Goal: Task Accomplishment & Management: Use online tool/utility

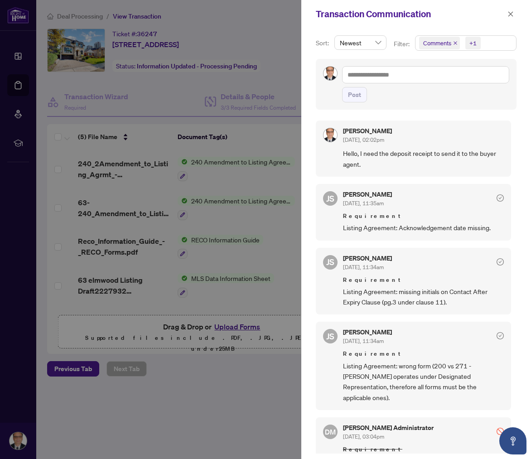
scroll to position [99, 0]
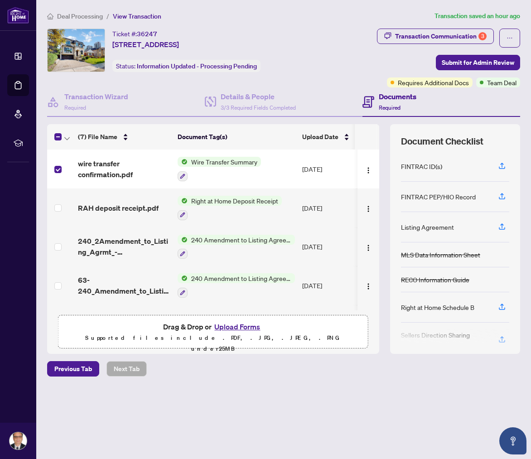
click at [220, 161] on span "Wire Transfer Summary" at bounding box center [224, 162] width 73 height 10
click at [223, 208] on span "Wire Transfer Summary" at bounding box center [215, 206] width 73 height 10
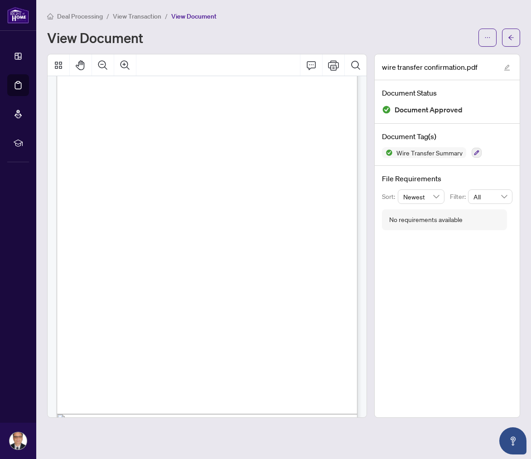
scroll to position [19, 0]
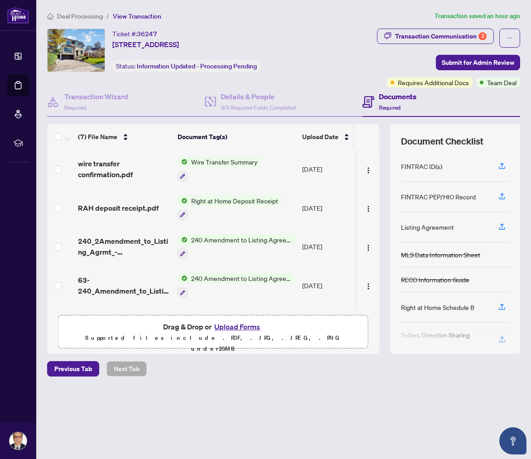
click at [231, 161] on span "Wire Transfer Summary" at bounding box center [224, 162] width 73 height 10
click at [229, 207] on span "Wire Transfer Summary" at bounding box center [215, 206] width 73 height 10
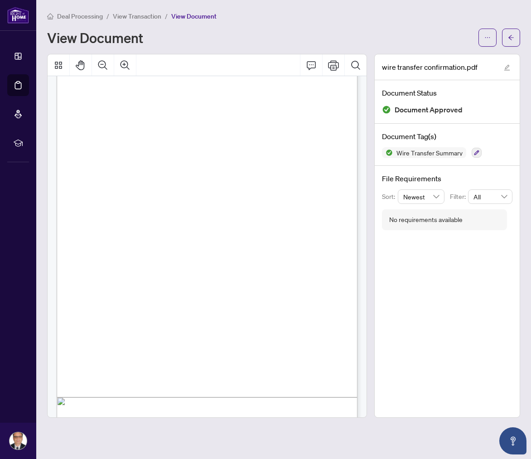
scroll to position [35, 0]
click at [194, 17] on span "View Document" at bounding box center [193, 16] width 45 height 8
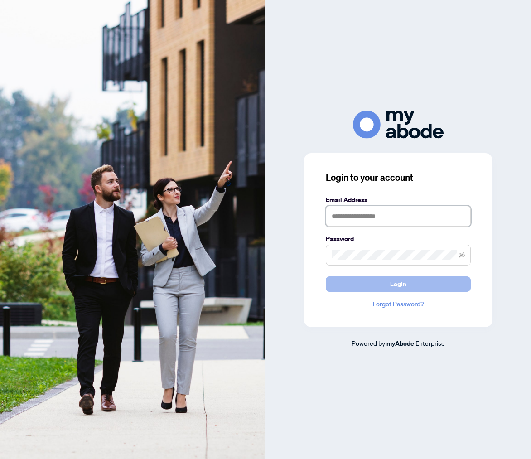
type input "**********"
click at [396, 283] on span "Login" at bounding box center [398, 284] width 16 height 15
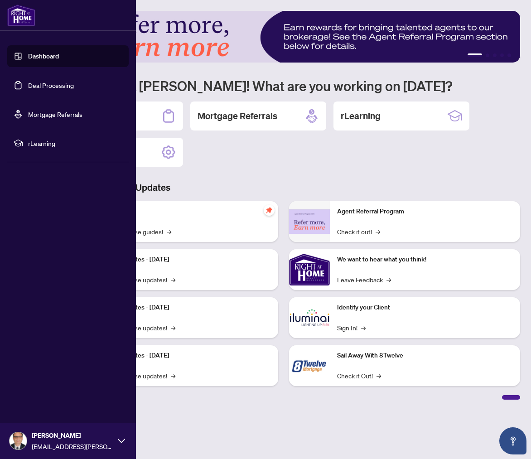
click at [46, 55] on link "Dashboard" at bounding box center [43, 56] width 31 height 8
click at [60, 84] on link "Deal Processing" at bounding box center [51, 85] width 46 height 8
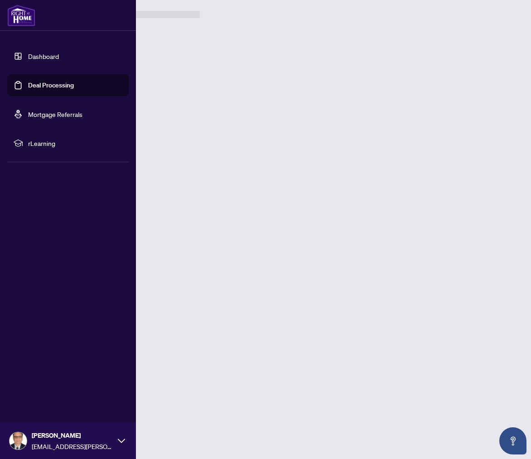
click at [60, 84] on link "Deal Processing" at bounding box center [51, 85] width 46 height 8
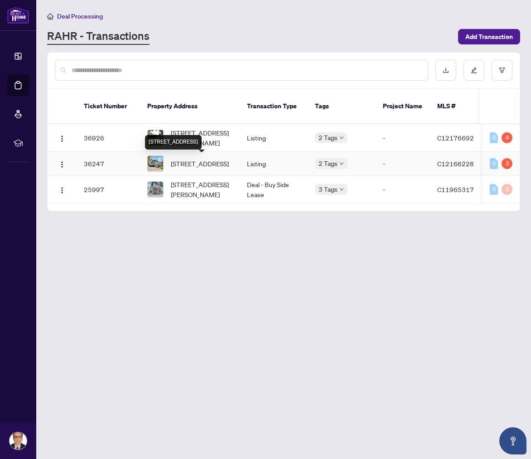
click at [174, 161] on span "[STREET_ADDRESS]" at bounding box center [200, 164] width 58 height 10
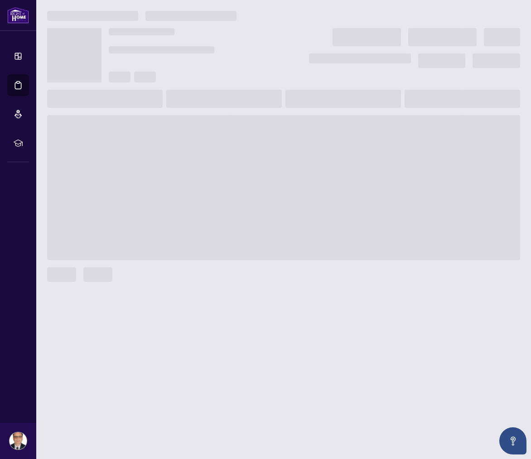
click at [174, 161] on span at bounding box center [283, 187] width 473 height 145
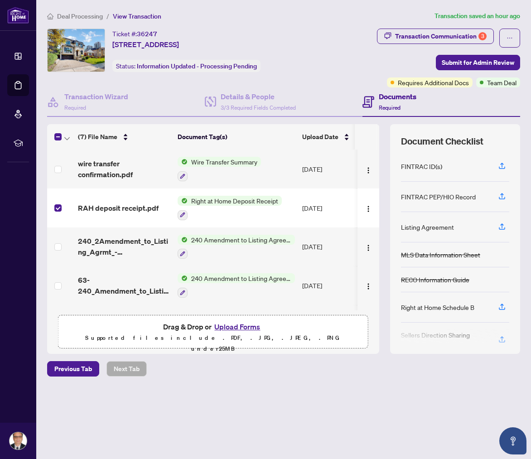
click at [220, 200] on span "Right at Home Deposit Receipt" at bounding box center [235, 201] width 94 height 10
click at [234, 200] on span "Right at Home Deposit Receipt" at bounding box center [235, 201] width 94 height 10
click at [232, 244] on span "Right at Home Deposit Receipt" at bounding box center [235, 244] width 94 height 10
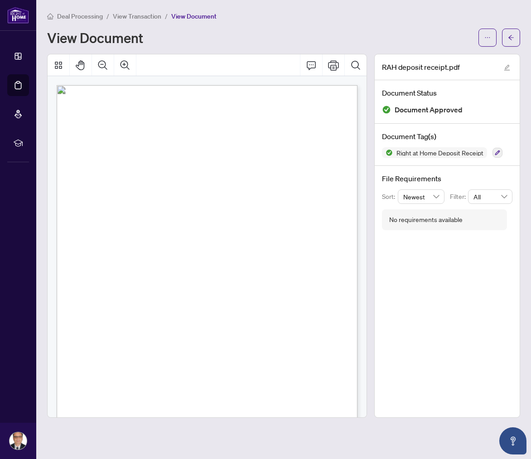
scroll to position [2, 0]
click at [189, 15] on span "View Document" at bounding box center [193, 16] width 45 height 8
click at [190, 18] on span "View Document" at bounding box center [193, 16] width 45 height 8
click at [246, 140] on div "Right at Home Realty [STREET_ADDRESS][PERSON_NAME] Receipt [DATE] RECEIVED FROM…" at bounding box center [220, 294] width 326 height 422
click at [332, 65] on icon "Print" at bounding box center [333, 65] width 11 height 11
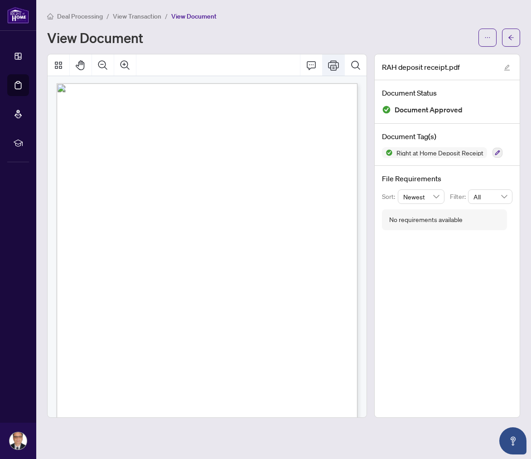
click at [335, 64] on icon "Print" at bounding box center [333, 65] width 11 height 10
click at [333, 67] on icon "Print" at bounding box center [333, 65] width 11 height 11
